Goal: Information Seeking & Learning: Learn about a topic

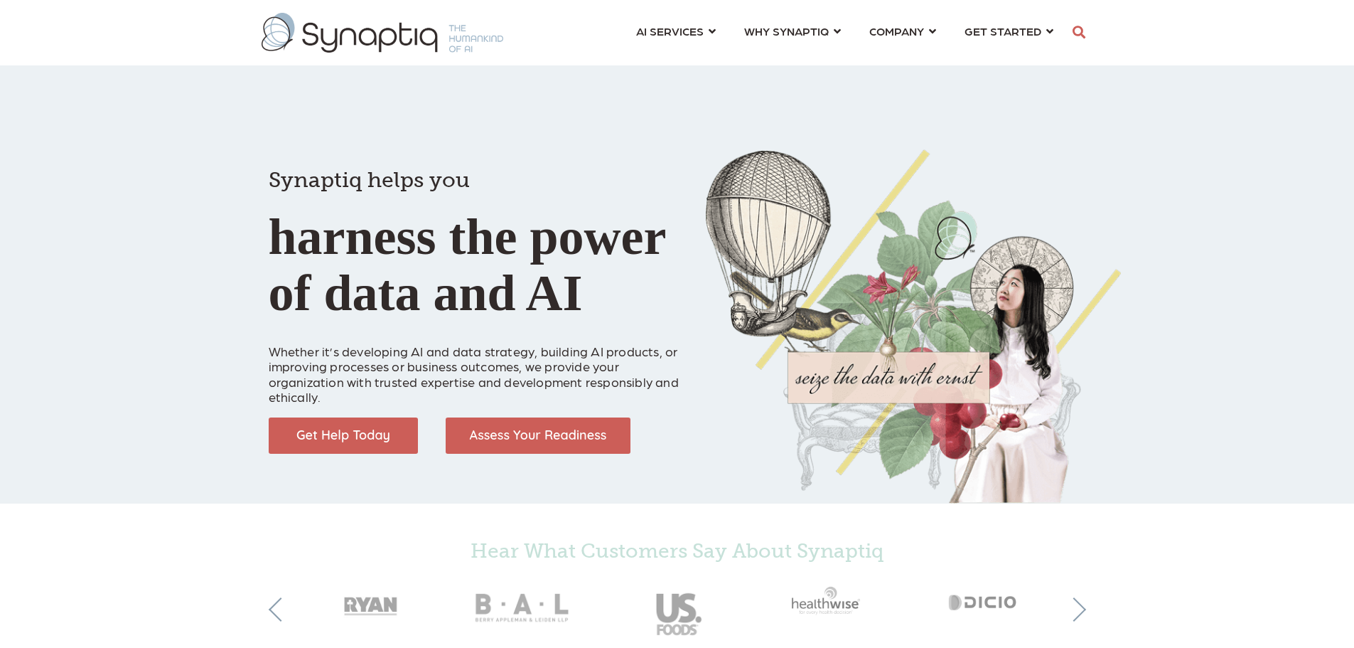
scroll to position [0, 6]
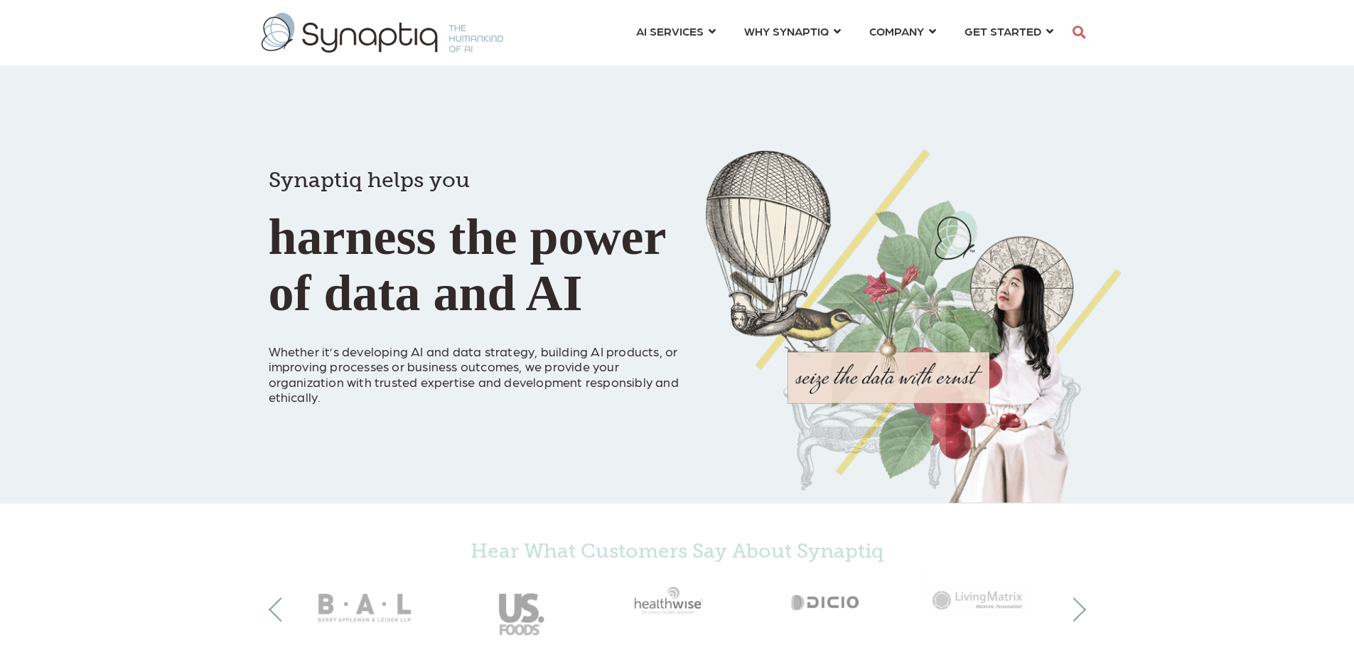
click at [928, 28] on link "COMPANY ⇲ Learn About Us Events Why We Exist How We Work How We Think Careers ⇲…" at bounding box center [902, 31] width 67 height 26
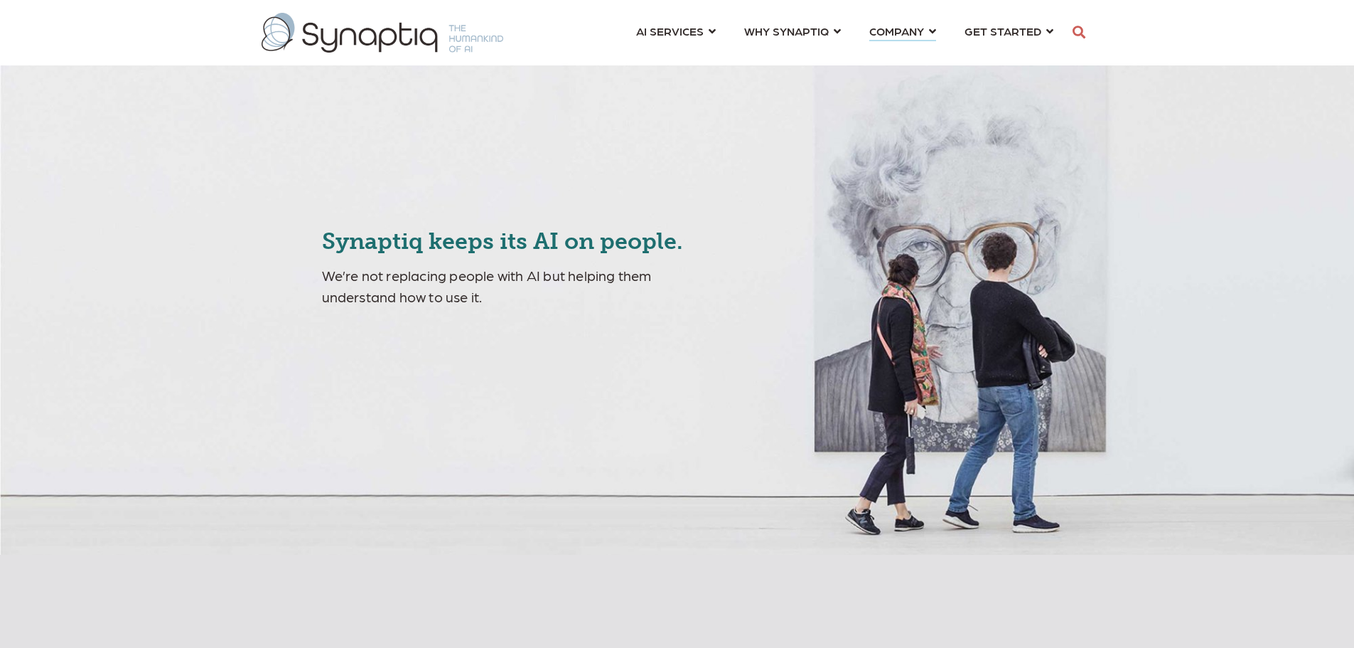
click at [927, 28] on link "COMPANY ⇲ Learn About Us Events Why We Exist How We Work How We Think Careers ⇲…" at bounding box center [902, 31] width 67 height 26
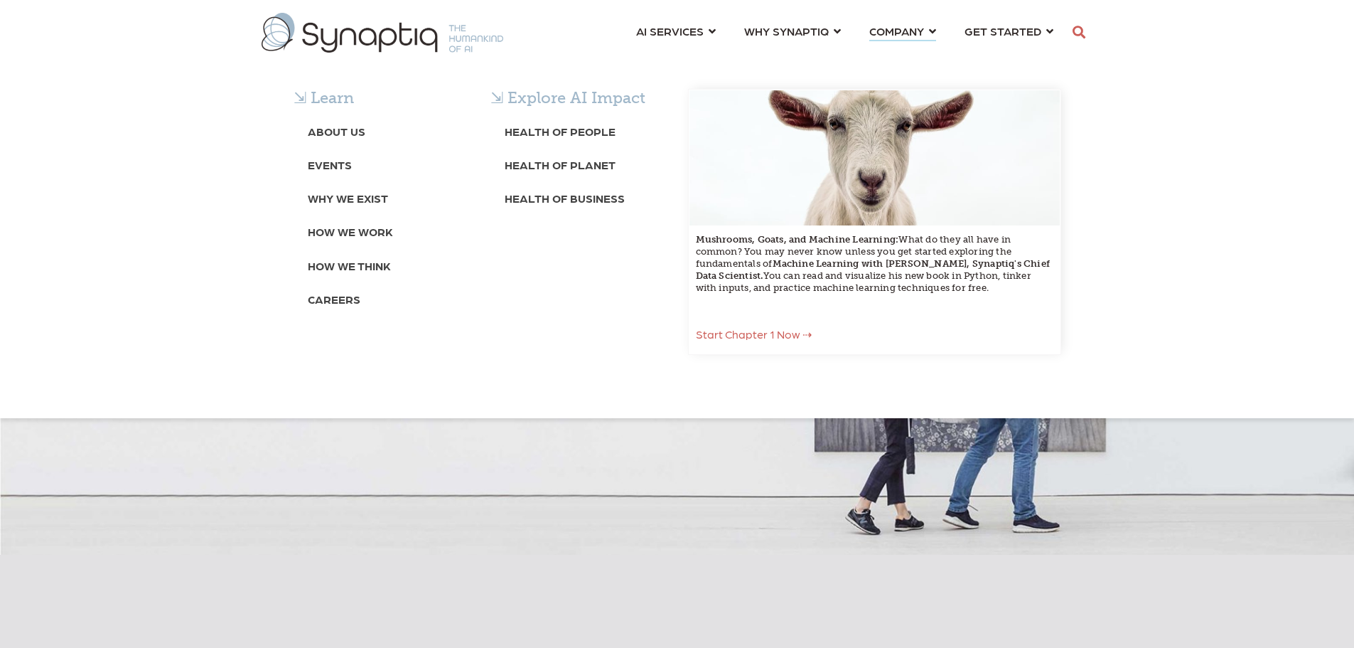
click at [353, 129] on b "About Us" at bounding box center [337, 131] width 58 height 14
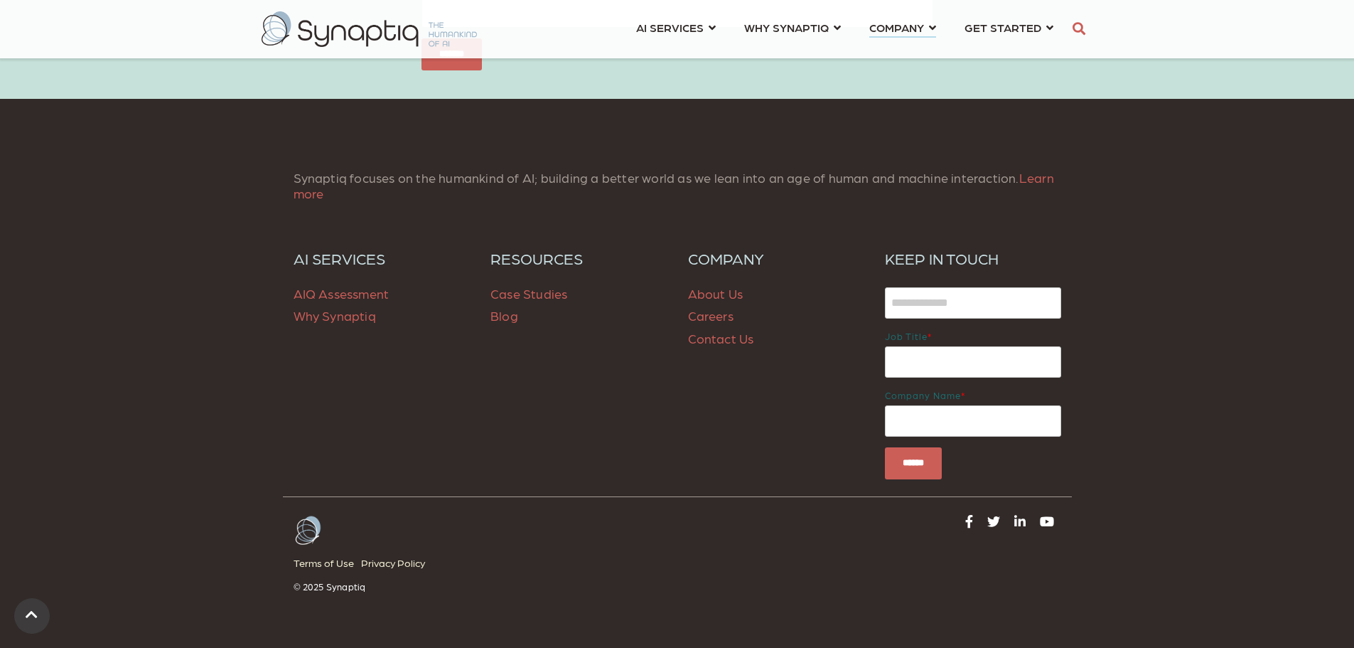
scroll to position [5758, 0]
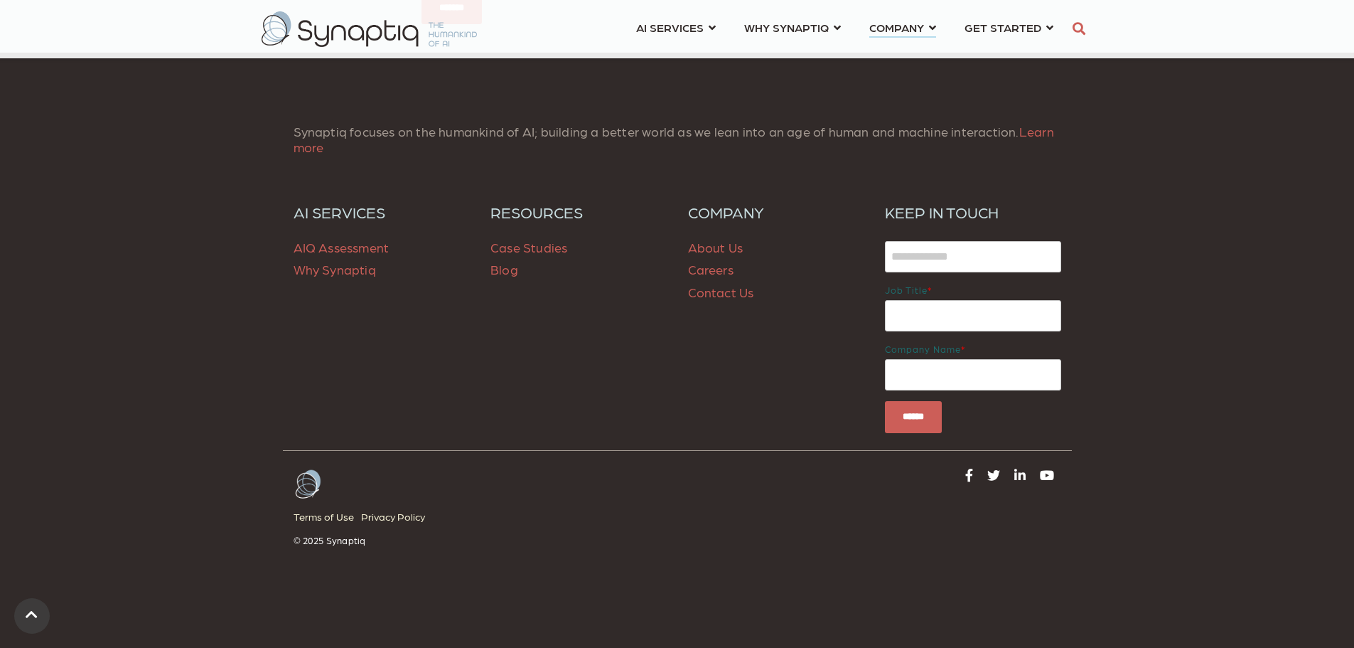
click at [542, 254] on span "Case Studies" at bounding box center [529, 247] width 77 height 15
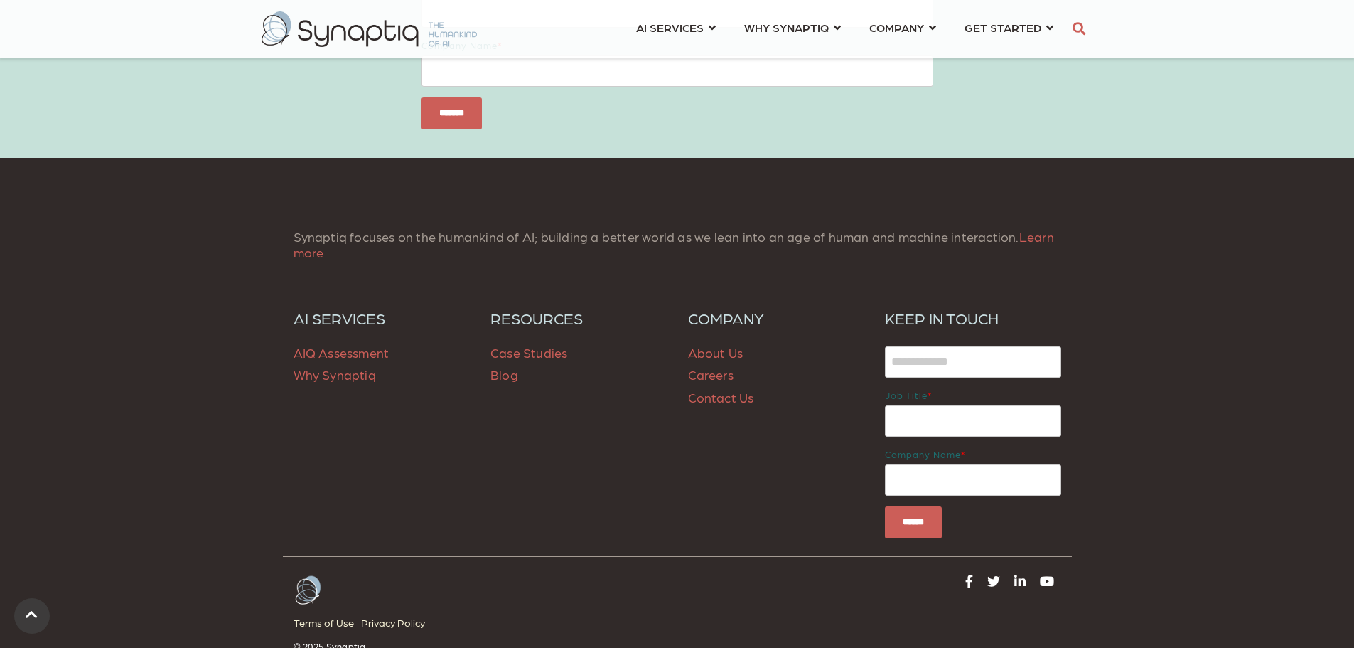
scroll to position [1369, 0]
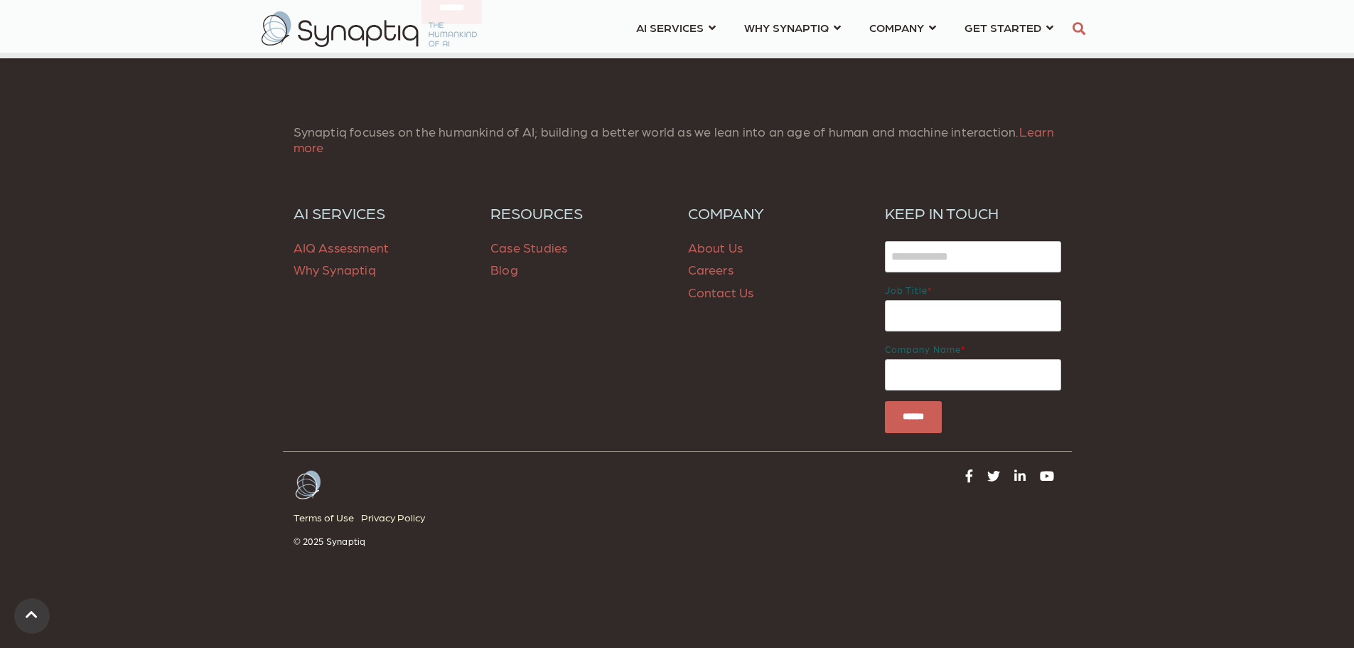
click at [706, 272] on link "Careers" at bounding box center [710, 269] width 45 height 15
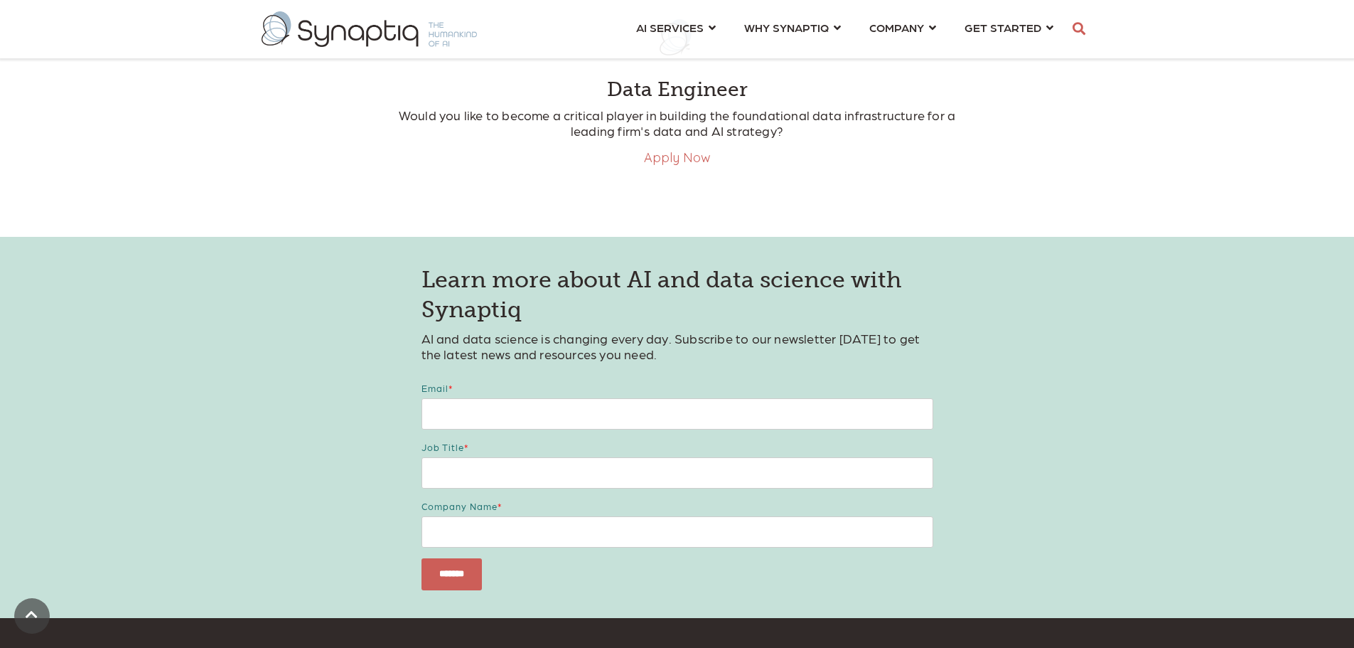
scroll to position [427, 0]
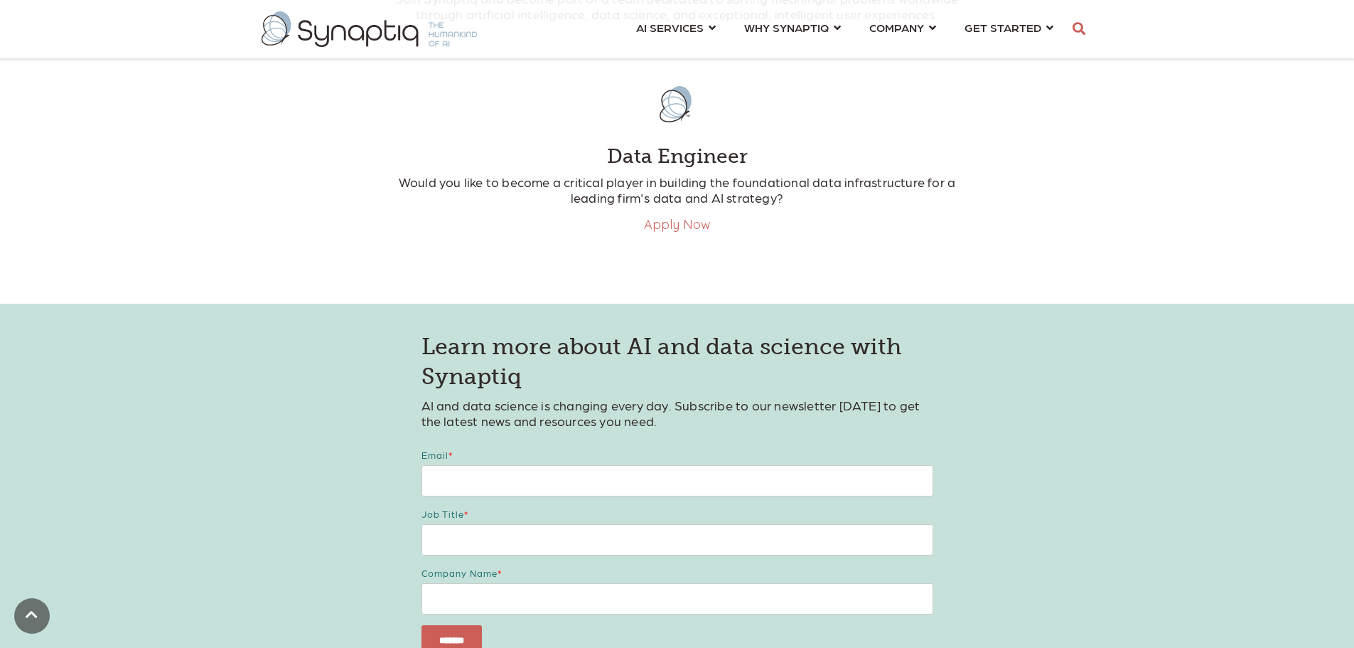
click at [673, 148] on h4 "Data Engineer" at bounding box center [677, 156] width 569 height 24
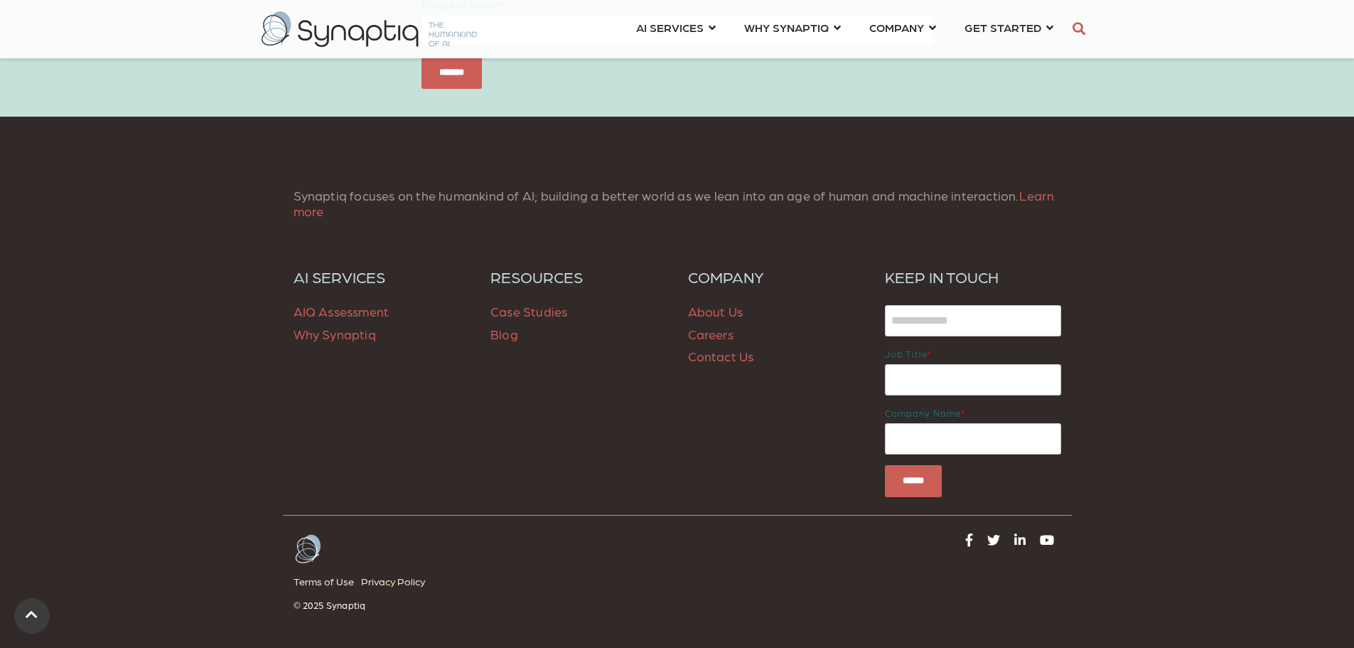
scroll to position [1058, 0]
